Goal: Information Seeking & Learning: Learn about a topic

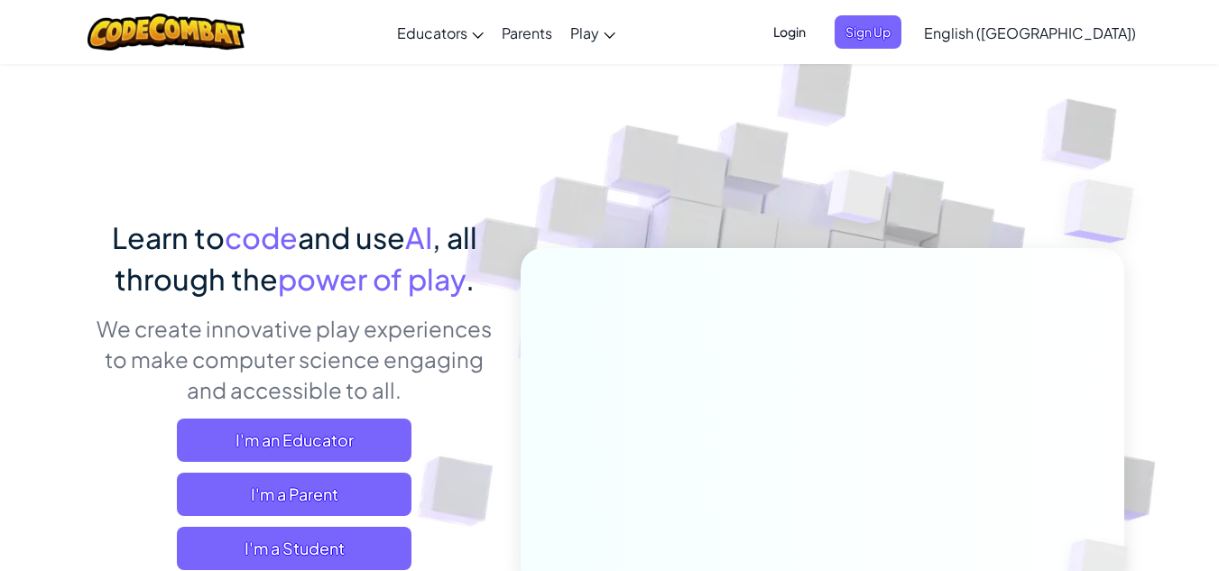
scroll to position [180, 0]
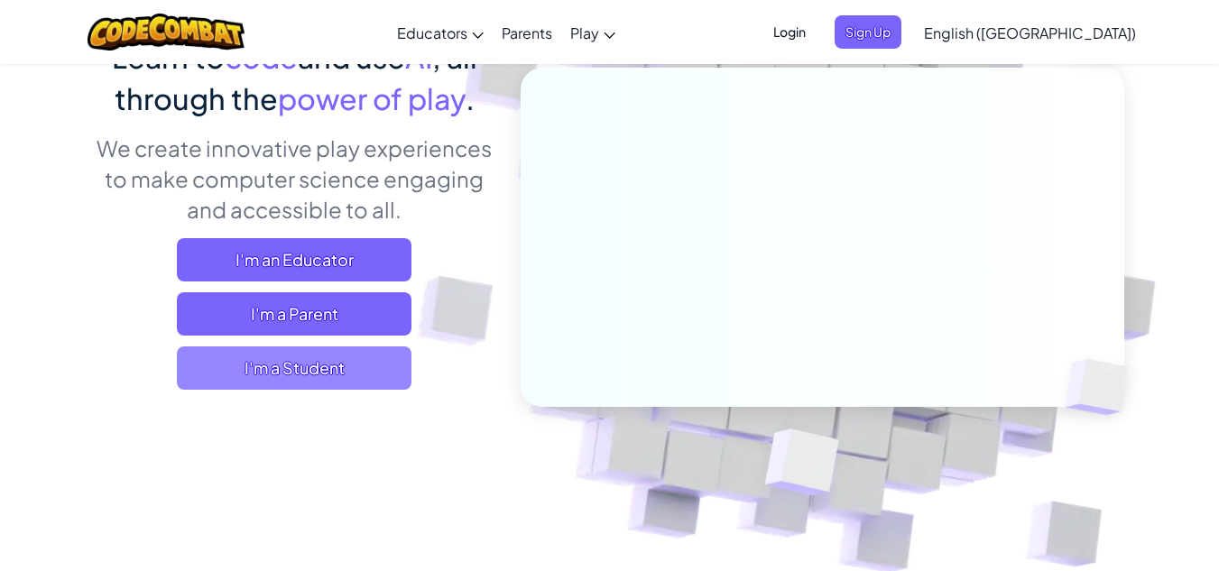
click at [321, 373] on span "I'm a Student" at bounding box center [294, 368] width 235 height 43
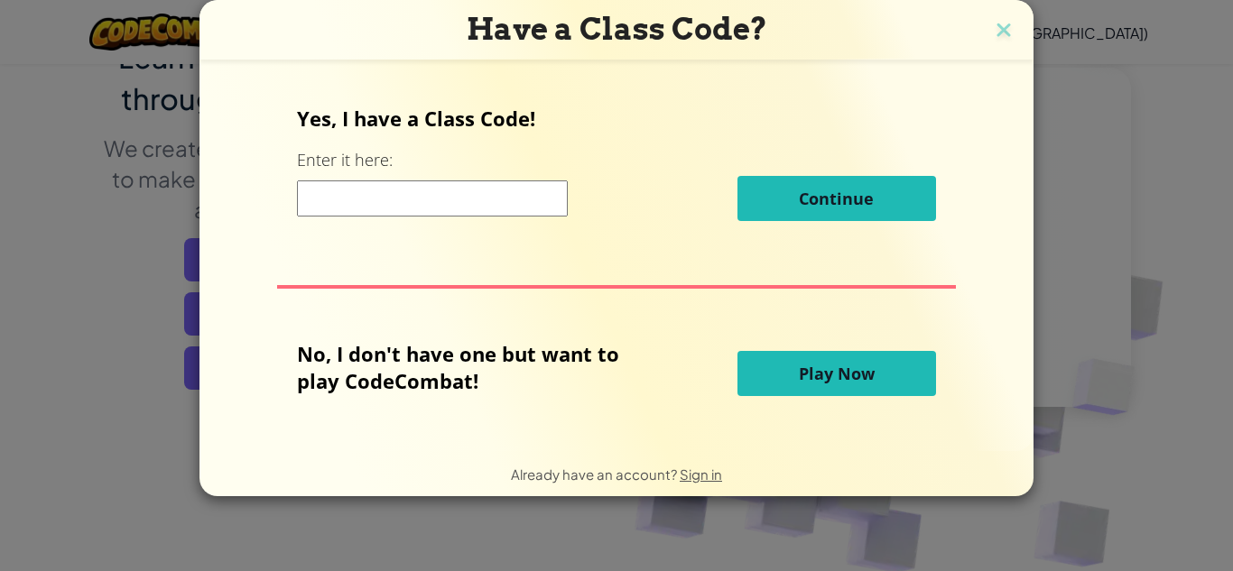
click at [1003, 17] on h3 "Have a Class Code?" at bounding box center [616, 29] width 807 height 37
click at [1002, 28] on img at bounding box center [1003, 31] width 23 height 27
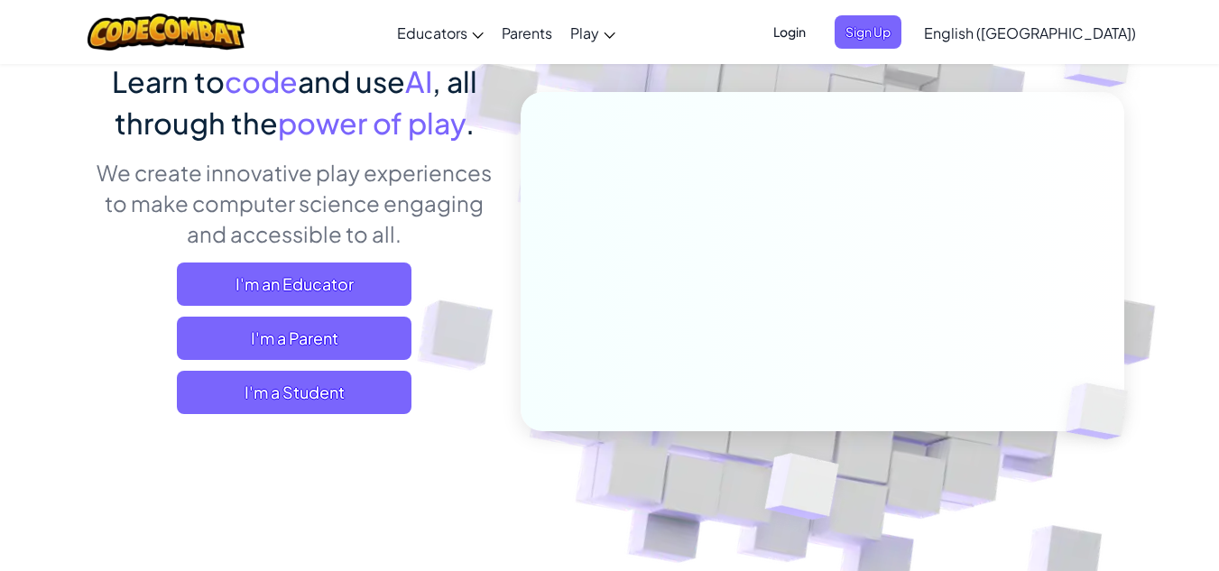
scroll to position [0, 0]
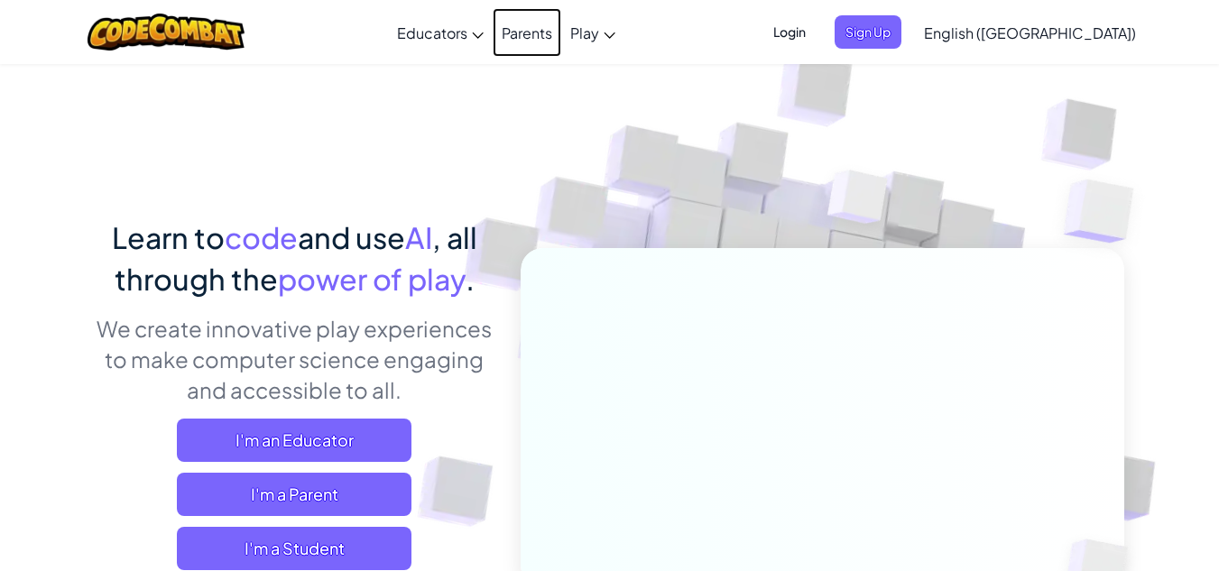
click at [561, 43] on link "Parents" at bounding box center [527, 32] width 69 height 49
